Goal: Task Accomplishment & Management: Use online tool/utility

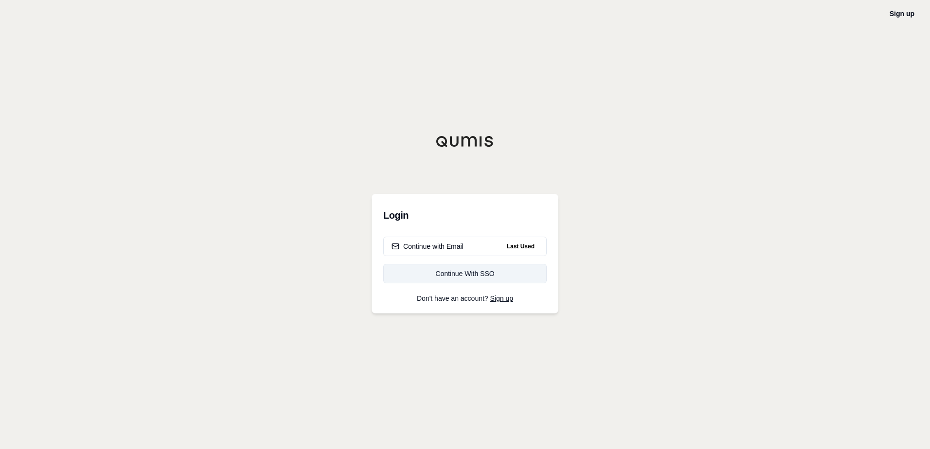
click at [475, 272] on div "Continue With SSO" at bounding box center [464, 274] width 147 height 10
click at [422, 248] on div "Continue with Email" at bounding box center [427, 247] width 72 height 10
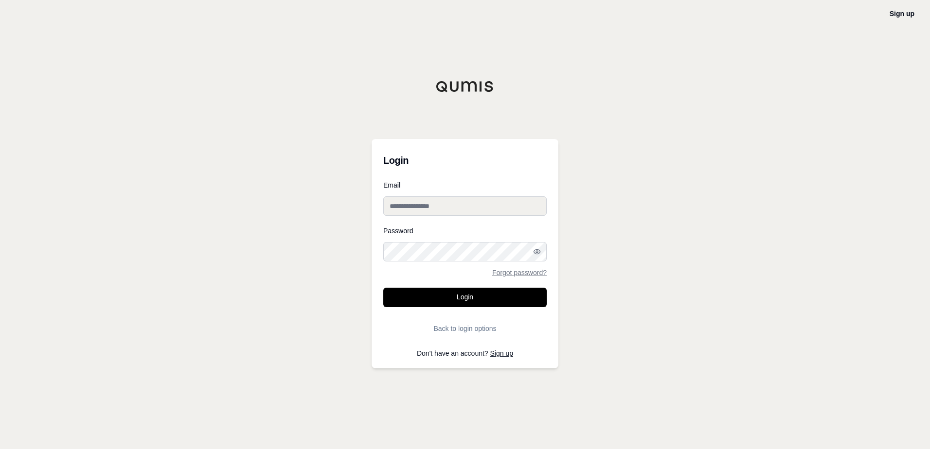
type input "**********"
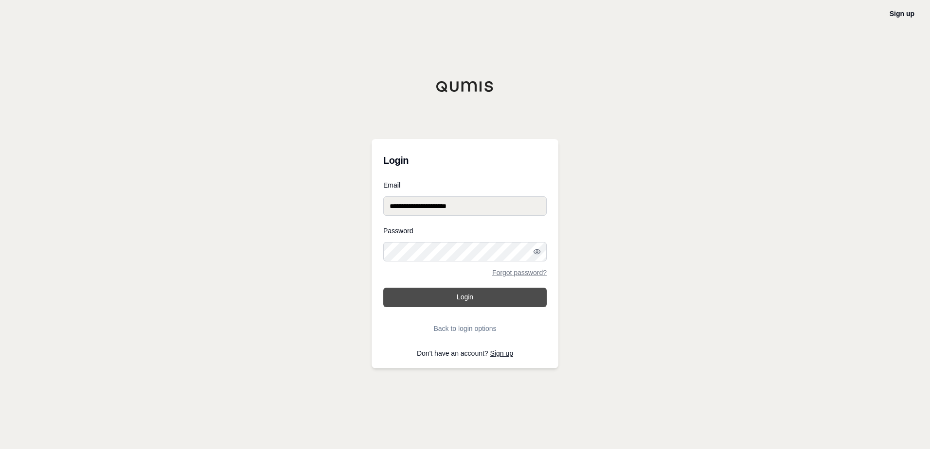
click at [444, 299] on button "Login" at bounding box center [464, 297] width 163 height 19
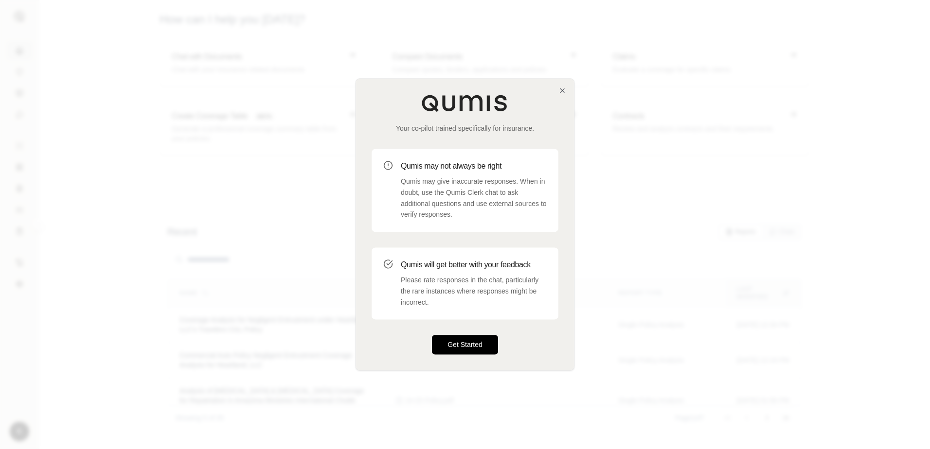
drag, startPoint x: 472, startPoint y: 354, endPoint x: 477, endPoint y: 349, distance: 7.6
click at [474, 354] on button "Get Started" at bounding box center [465, 345] width 66 height 19
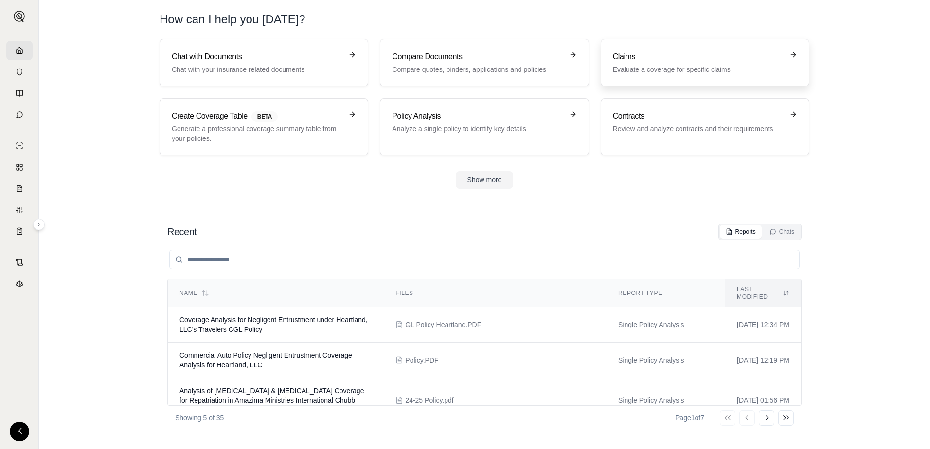
click at [636, 71] on p "Evaluate a coverage for specific claims" at bounding box center [698, 70] width 171 height 10
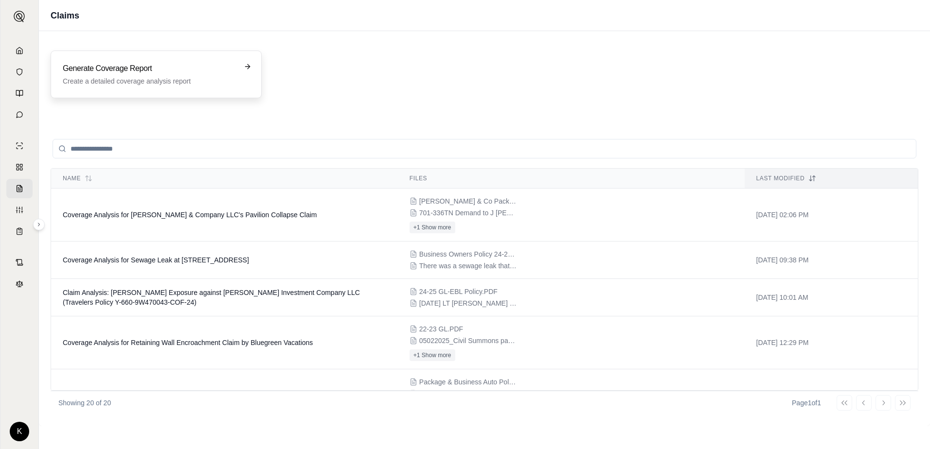
click at [174, 67] on h3 "Generate Coverage Report" at bounding box center [149, 69] width 173 height 12
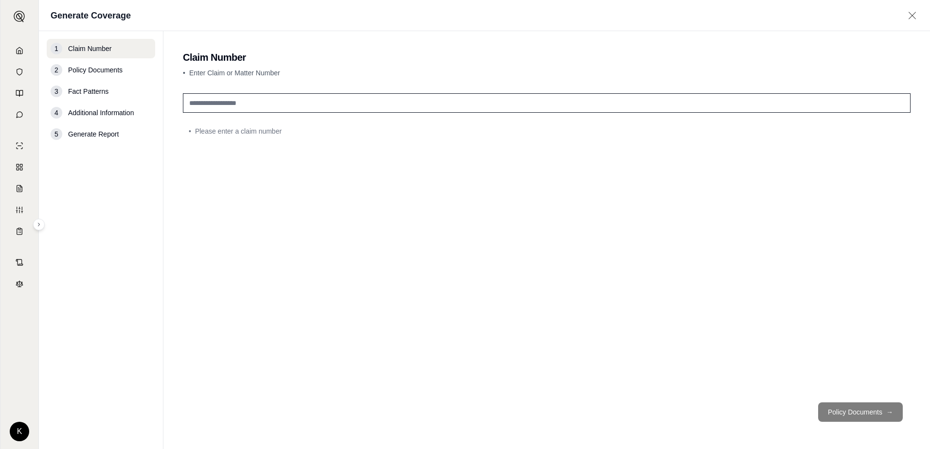
click at [251, 109] on input "text" at bounding box center [546, 102] width 727 height 19
type input "*"
type input "**********"
click at [835, 406] on button "Policy Documents →" at bounding box center [860, 412] width 85 height 19
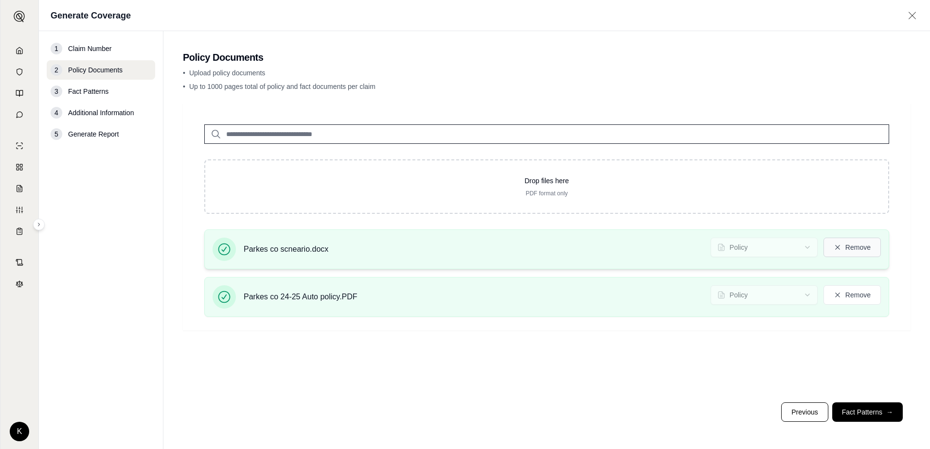
click at [843, 249] on button "Remove" at bounding box center [851, 247] width 57 height 19
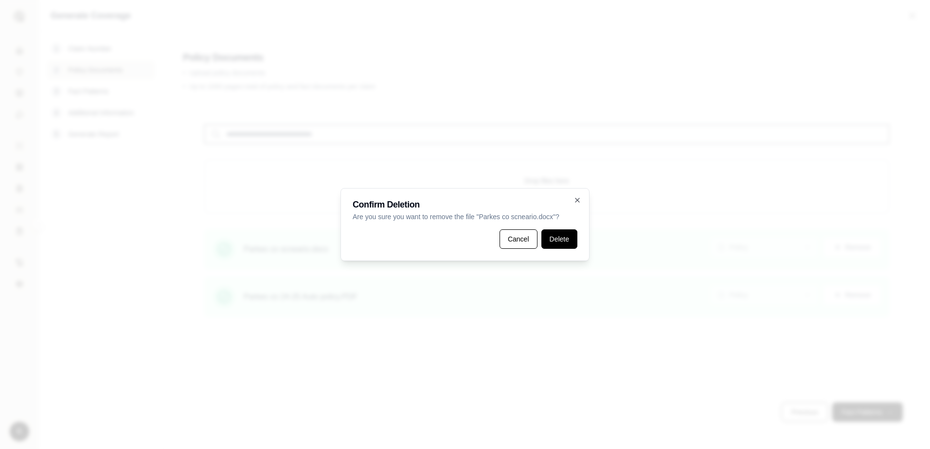
click at [560, 240] on button "Delete" at bounding box center [559, 239] width 36 height 19
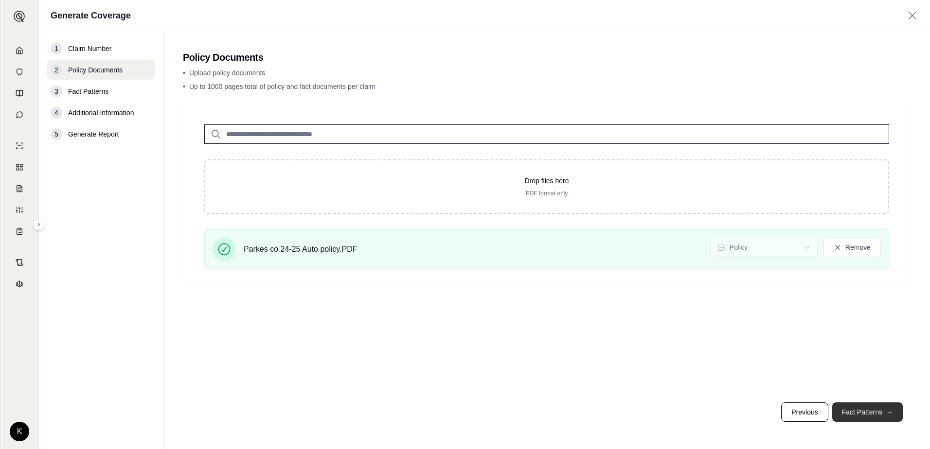
click at [848, 410] on button "Fact Patterns →" at bounding box center [867, 412] width 71 height 19
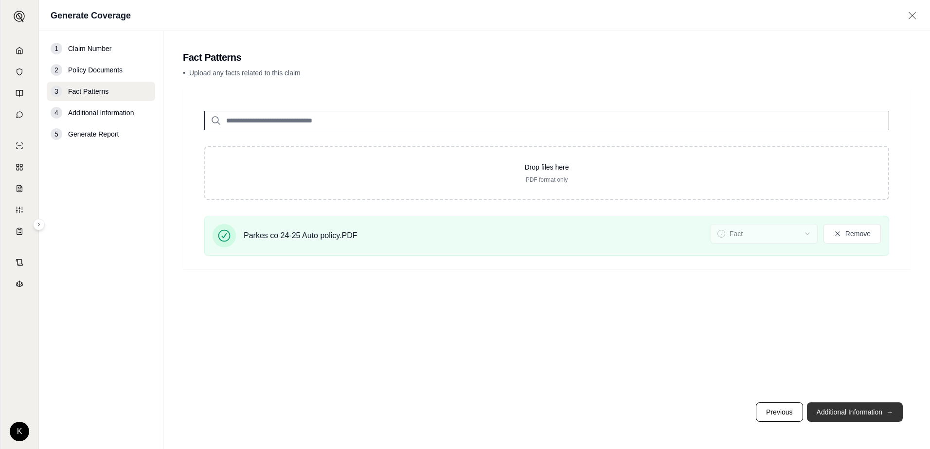
click at [822, 408] on button "Additional Information →" at bounding box center [855, 412] width 96 height 19
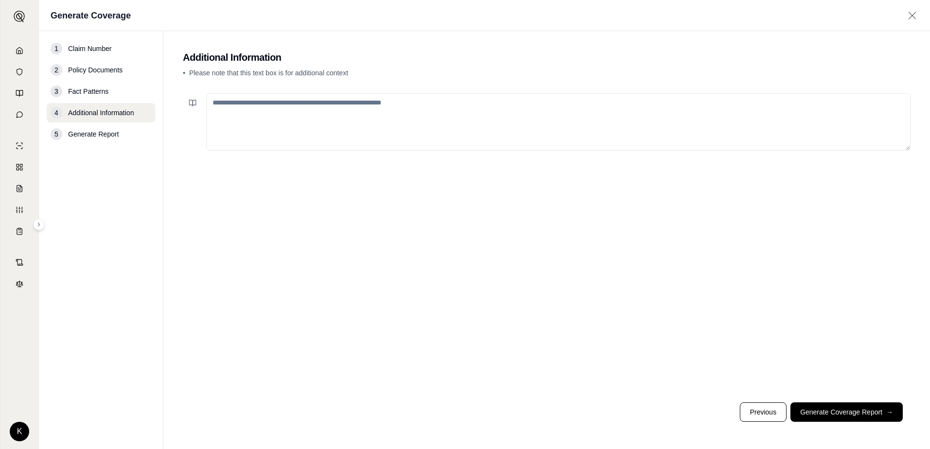
click at [430, 106] on textarea at bounding box center [558, 121] width 704 height 57
click at [284, 102] on textarea "**********" at bounding box center [558, 121] width 704 height 57
click at [288, 104] on textarea "**********" at bounding box center [558, 121] width 704 height 57
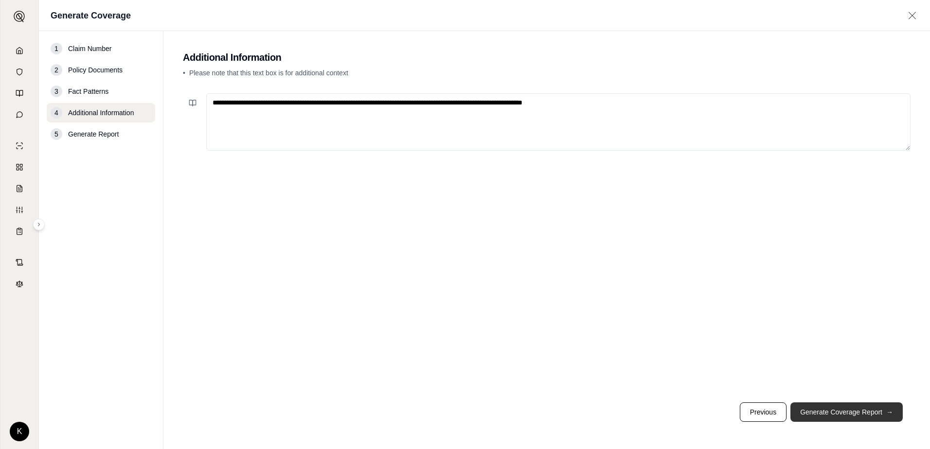
type textarea "**********"
click at [808, 410] on button "Generate Coverage Report →" at bounding box center [846, 412] width 112 height 19
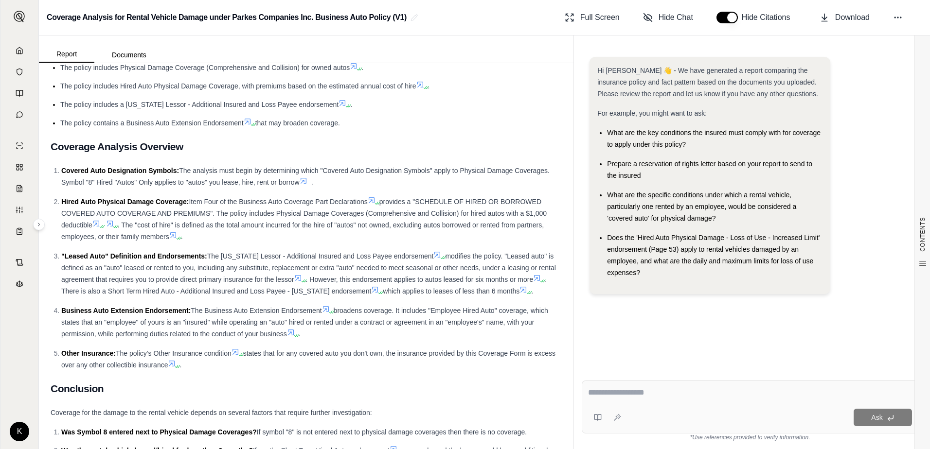
scroll to position [535, 0]
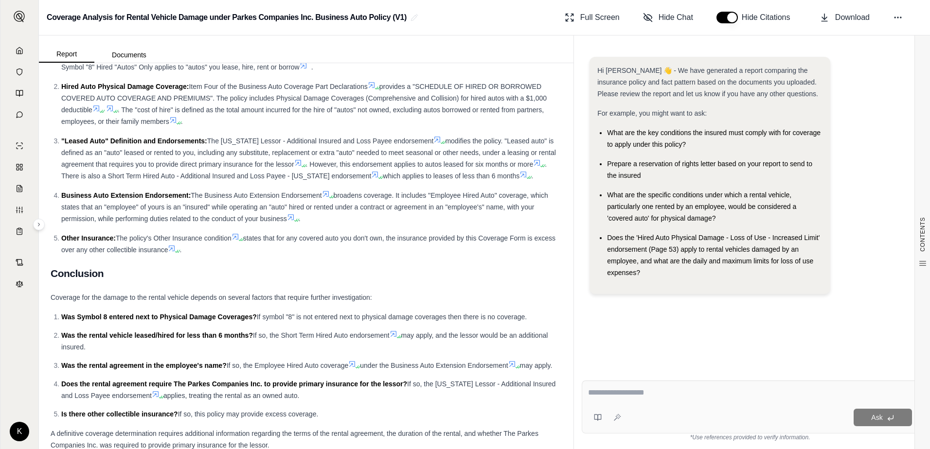
drag, startPoint x: 50, startPoint y: 271, endPoint x: 341, endPoint y: 380, distance: 310.5
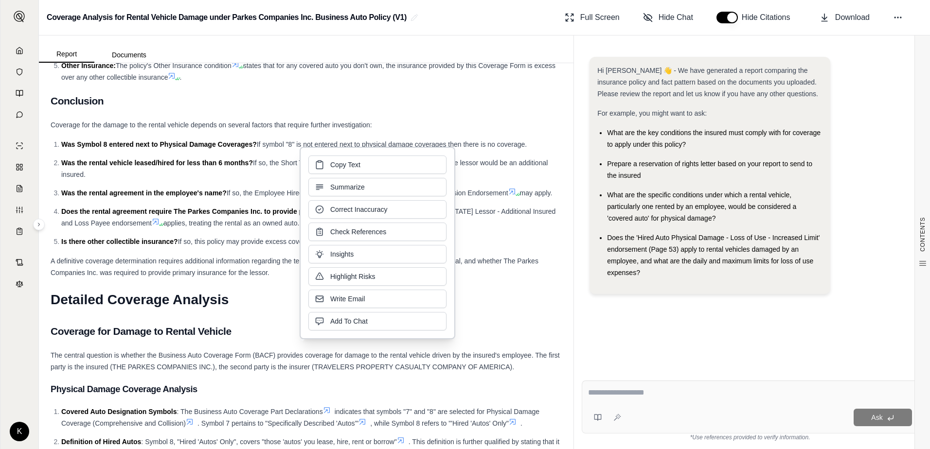
scroll to position [729, 0]
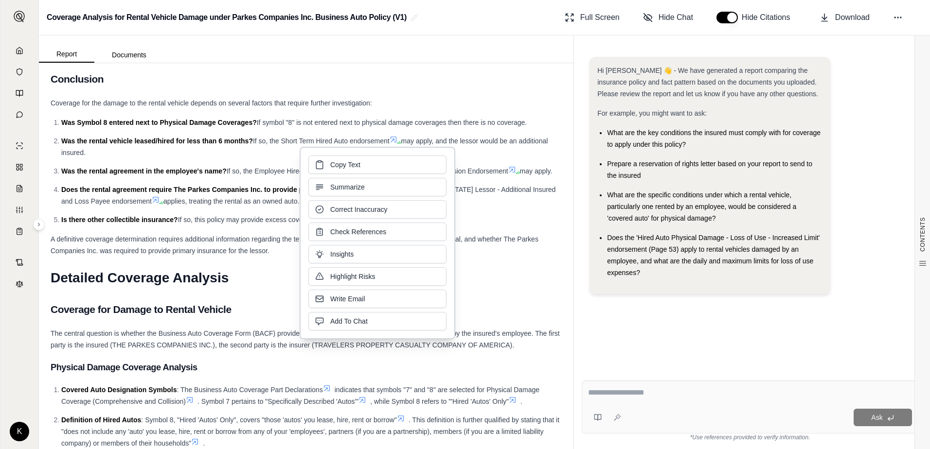
click at [530, 292] on h1 "Detailed Coverage Analysis" at bounding box center [306, 278] width 511 height 27
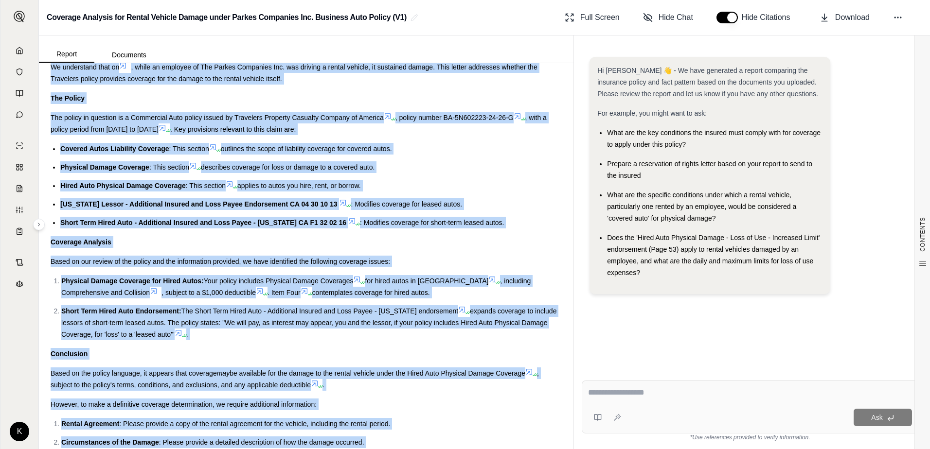
scroll to position [2871, 0]
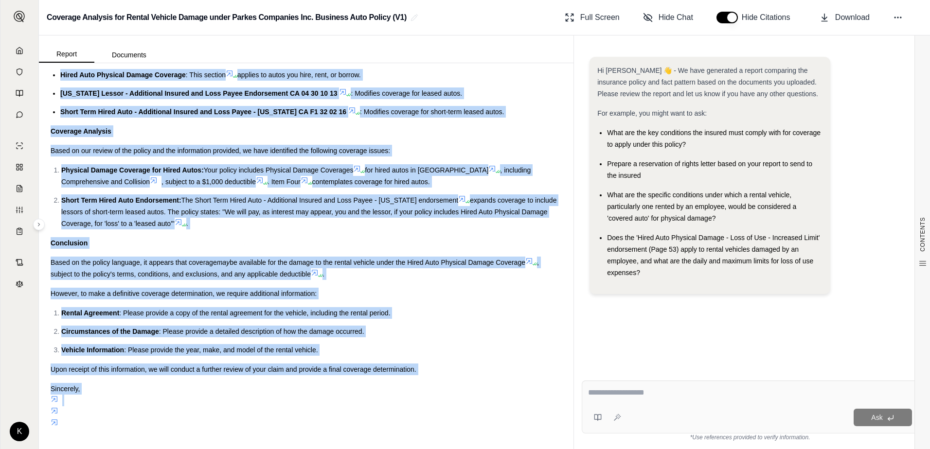
drag, startPoint x: 53, startPoint y: 95, endPoint x: 278, endPoint y: 451, distance: 421.2
click at [278, 449] on html "K Coverage Analysis for Rental Vehicle Damage under Parkes Companies Inc. Busin…" at bounding box center [465, 224] width 930 height 449
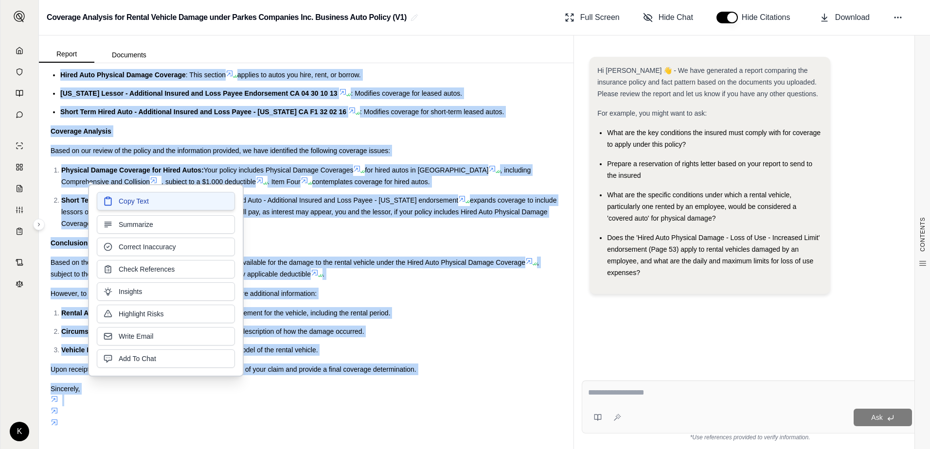
click at [132, 199] on span "Copy Text" at bounding box center [134, 201] width 30 height 10
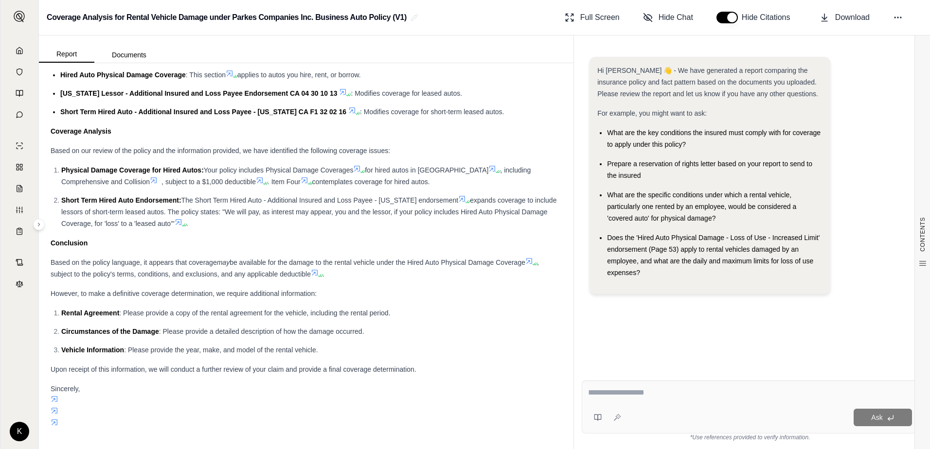
click at [661, 397] on textarea at bounding box center [750, 393] width 324 height 12
click at [719, 219] on div "What are the specific conditions under which a rental vehicle, particularly one…" at bounding box center [714, 206] width 215 height 35
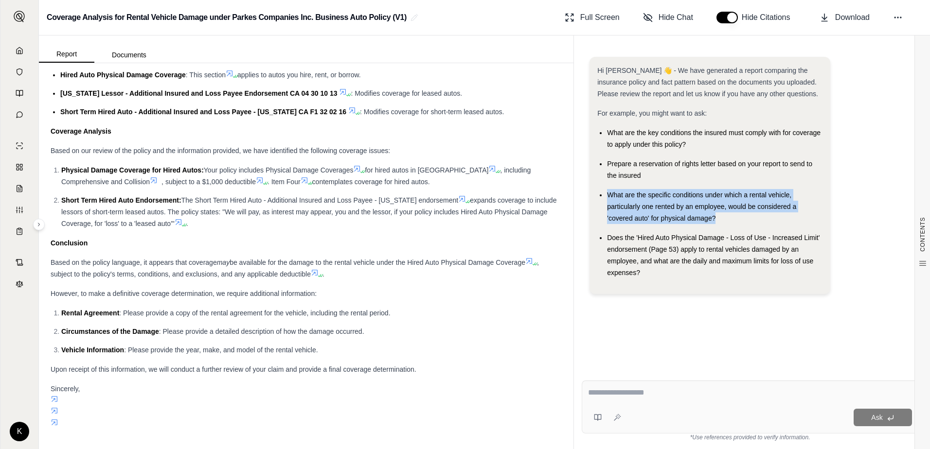
drag, startPoint x: 718, startPoint y: 216, endPoint x: 586, endPoint y: 194, distance: 133.7
click at [586, 194] on div "Hi [PERSON_NAME] 👋 - We have generated a report comparing the insurance policy …" at bounding box center [750, 207] width 336 height 316
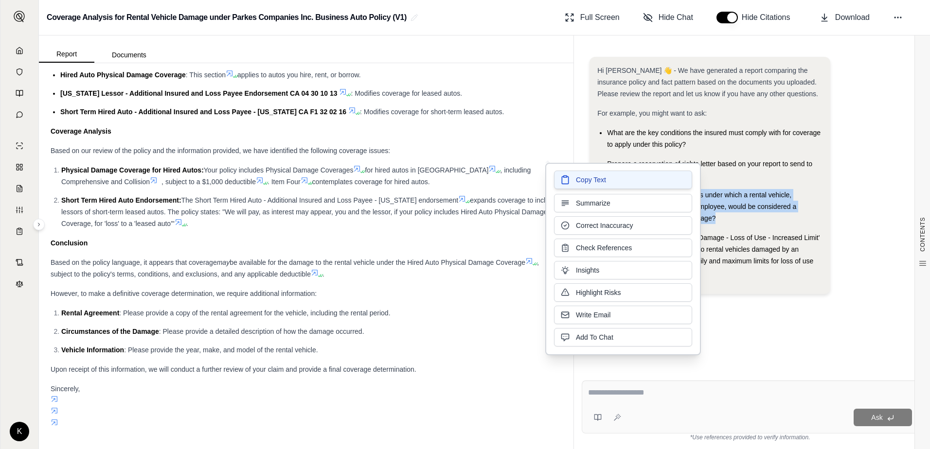
click at [614, 181] on button "Copy Text" at bounding box center [623, 180] width 138 height 18
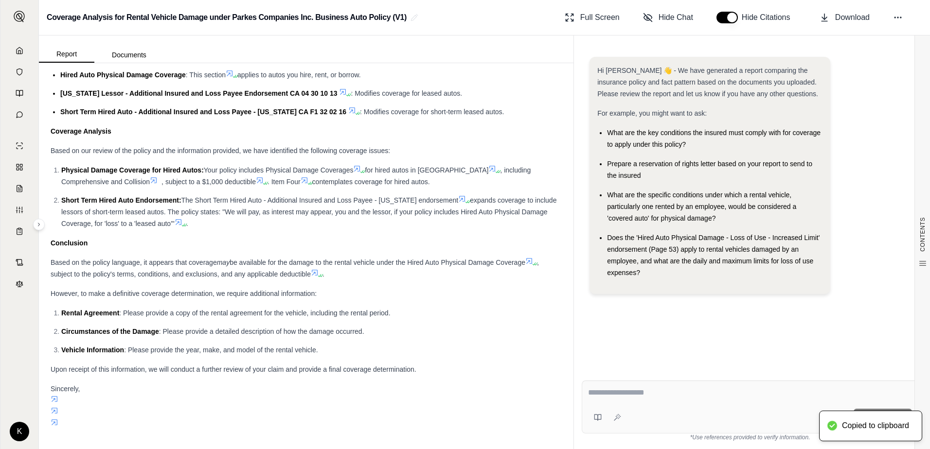
click at [637, 393] on textarea at bounding box center [750, 393] width 324 height 12
paste textarea "**********"
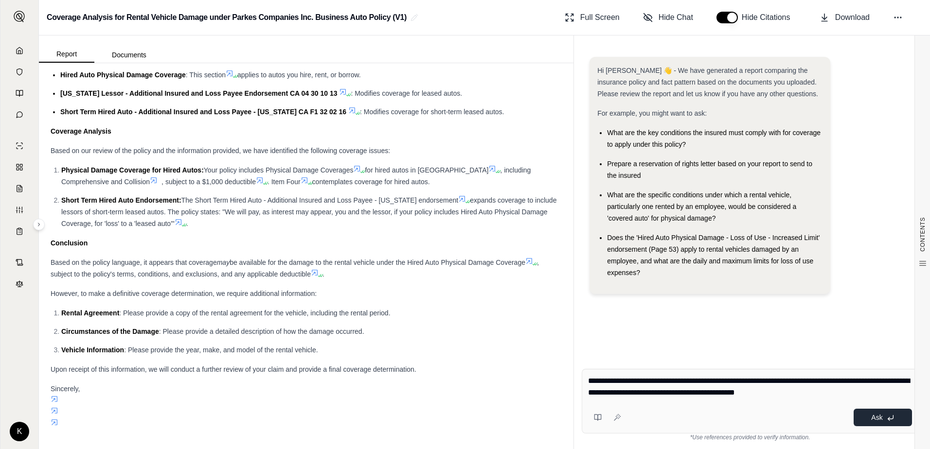
type textarea "**********"
click at [874, 419] on span "Ask" at bounding box center [876, 418] width 11 height 8
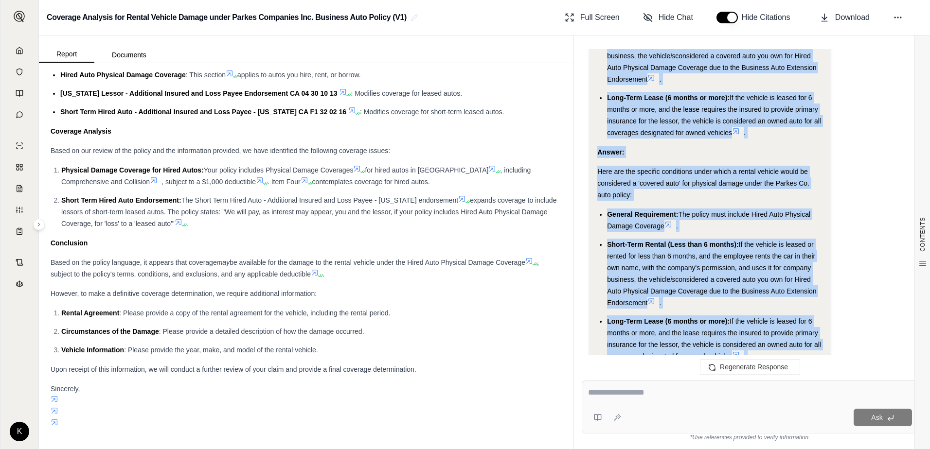
scroll to position [1312, 0]
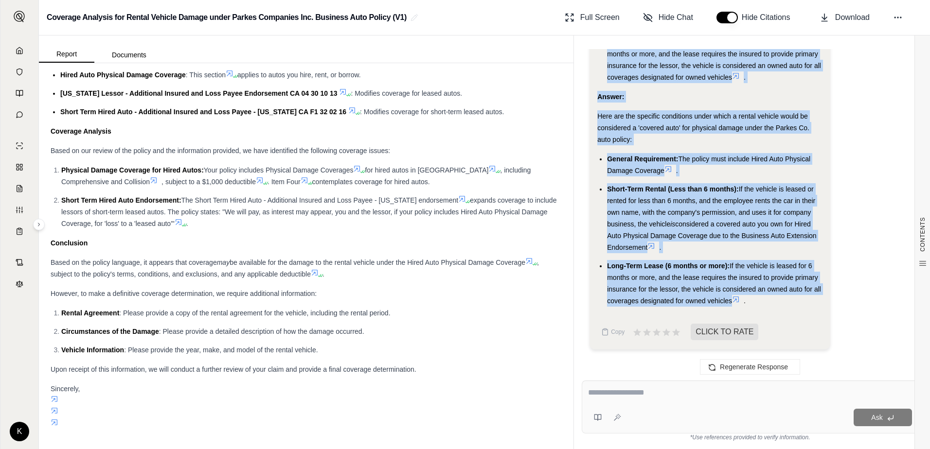
drag, startPoint x: 595, startPoint y: 146, endPoint x: 741, endPoint y: 310, distance: 219.4
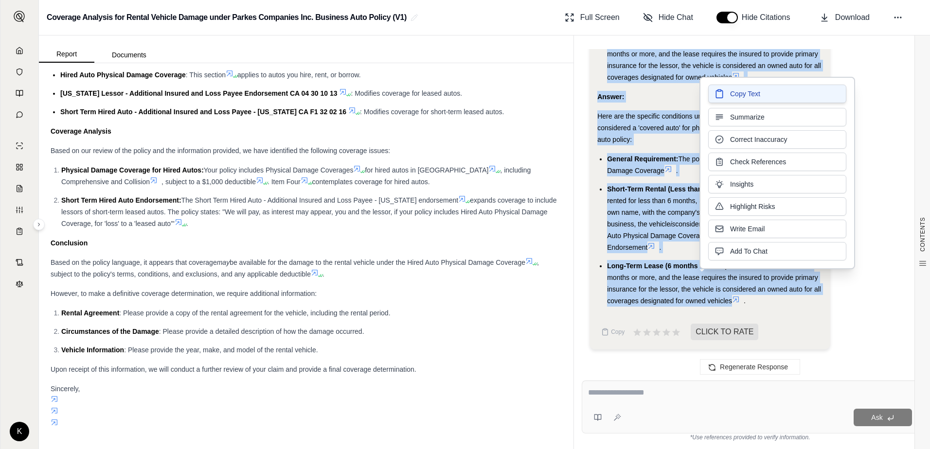
click at [749, 93] on span "Copy Text" at bounding box center [745, 94] width 30 height 10
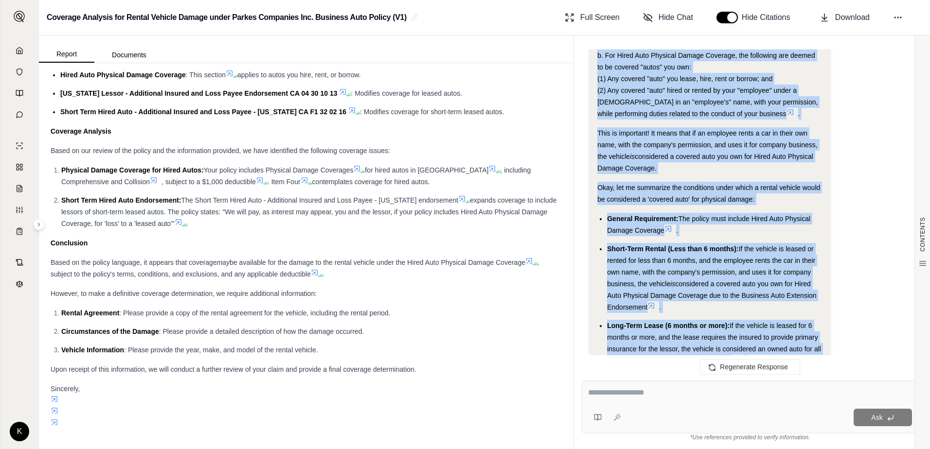
scroll to position [1069, 0]
